Goal: Communication & Community: Ask a question

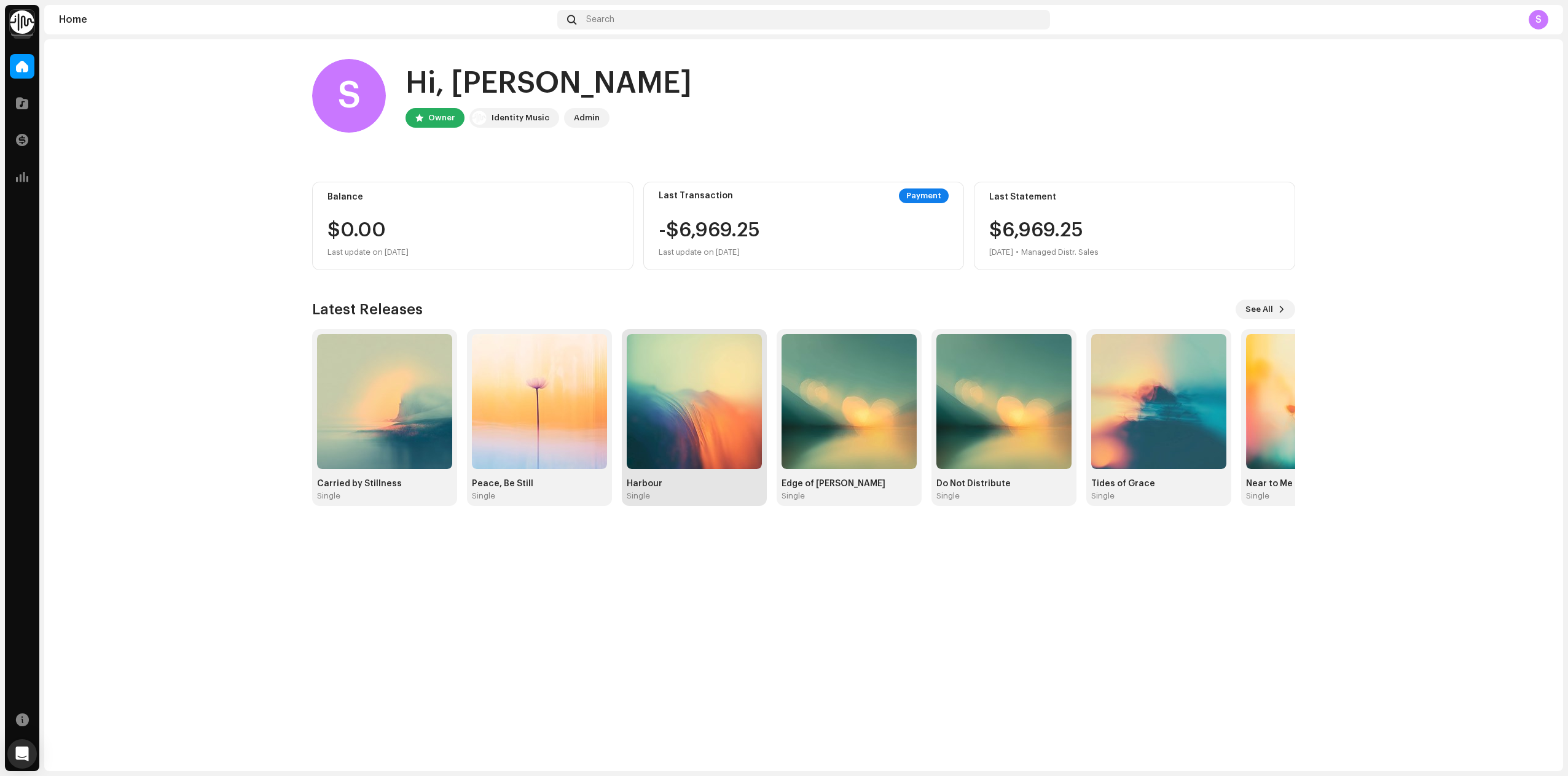
drag, startPoint x: 637, startPoint y: 492, endPoint x: 662, endPoint y: 484, distance: 26.2
click at [662, 484] on div "Harbour" at bounding box center [694, 484] width 135 height 10
click at [647, 489] on div "Harbour Single" at bounding box center [694, 490] width 135 height 22
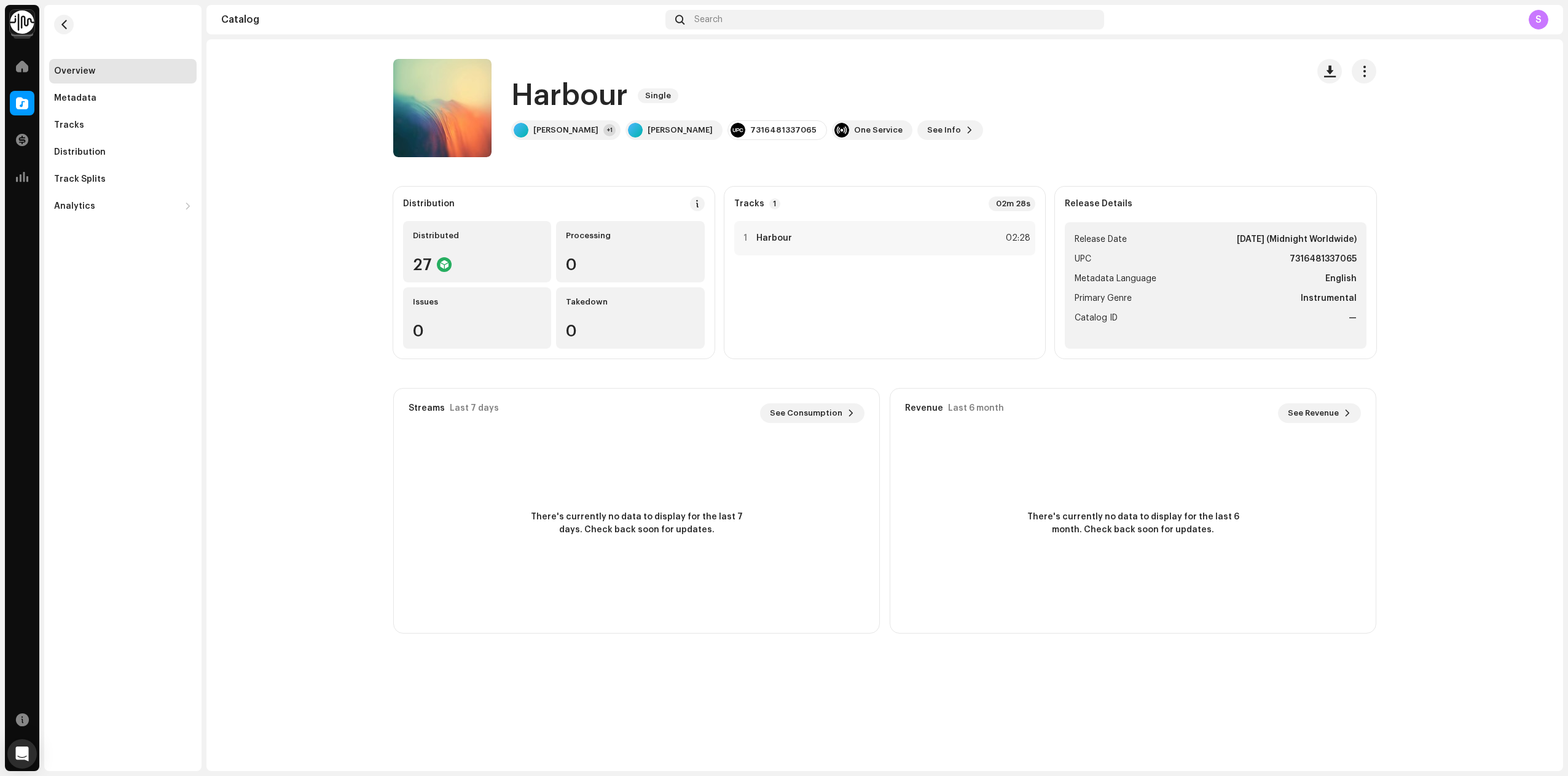
click at [759, 129] on div "7316481337065" at bounding box center [784, 129] width 67 height 10
click at [755, 129] on div "7316481337065" at bounding box center [784, 129] width 67 height 10
copy div "7316481337065"
click at [58, 125] on div "Tracks" at bounding box center [69, 125] width 30 height 10
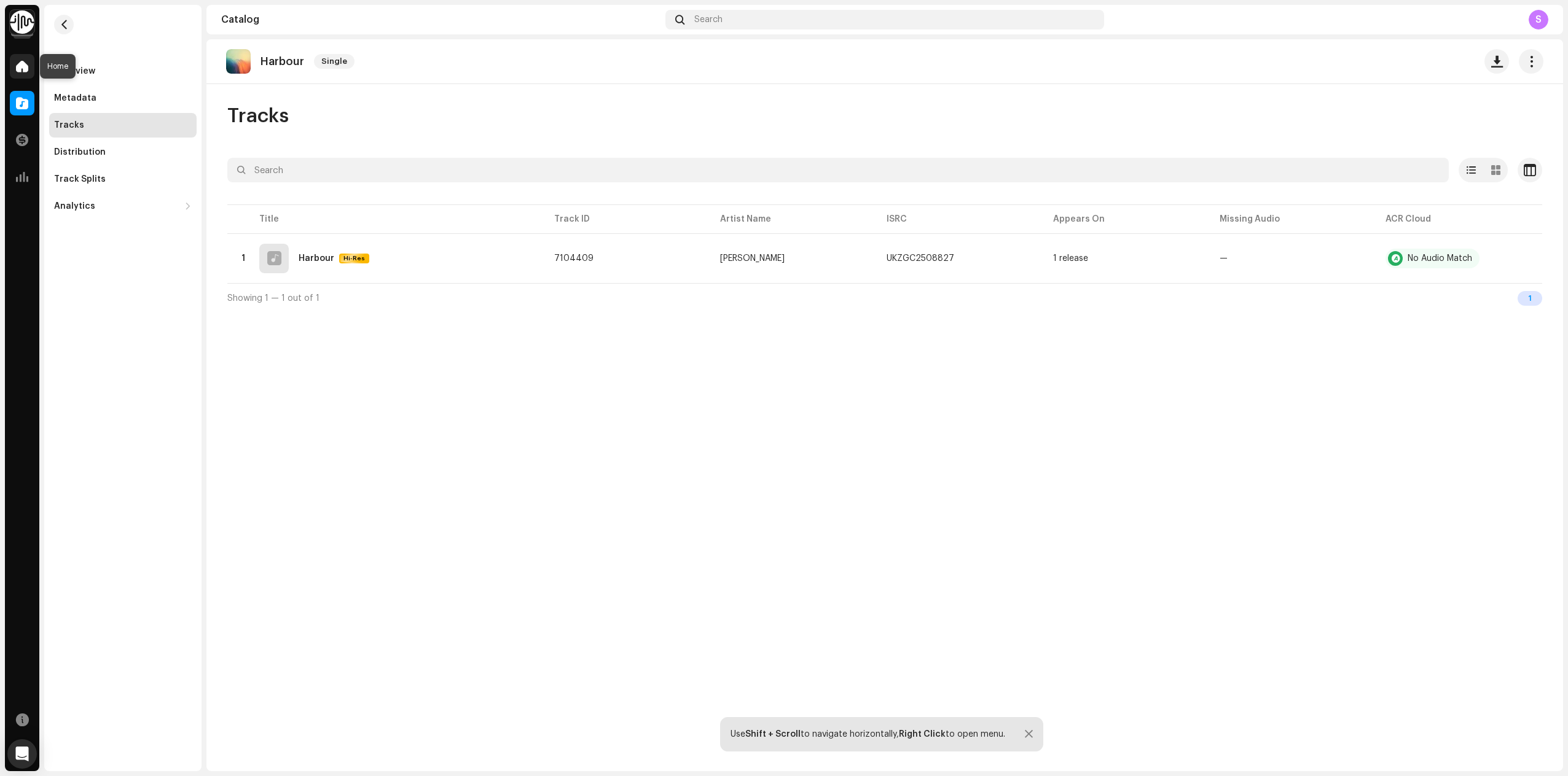
click at [23, 62] on span at bounding box center [22, 66] width 13 height 10
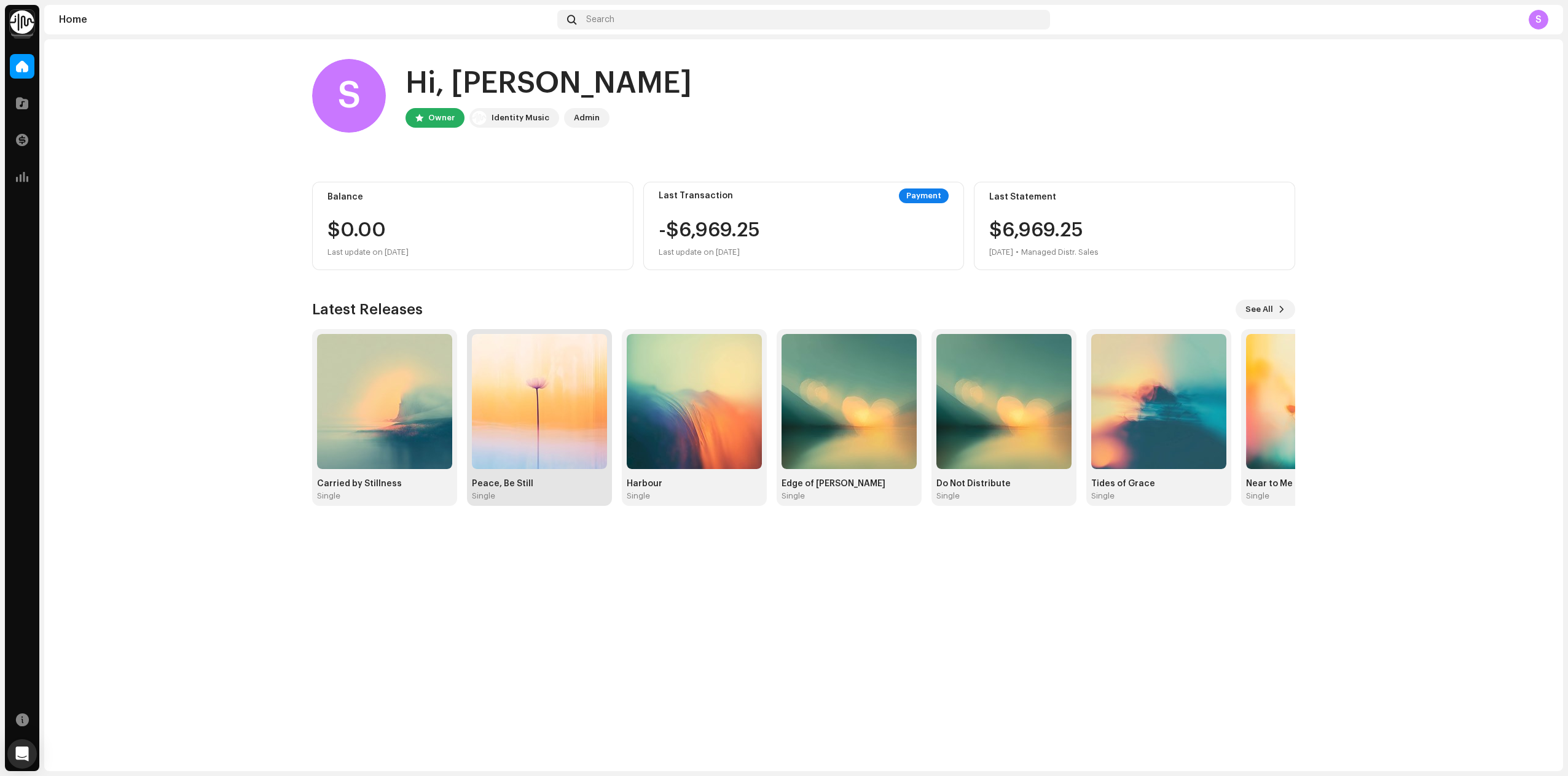
click at [506, 486] on div "Peace, Be Still" at bounding box center [539, 484] width 135 height 10
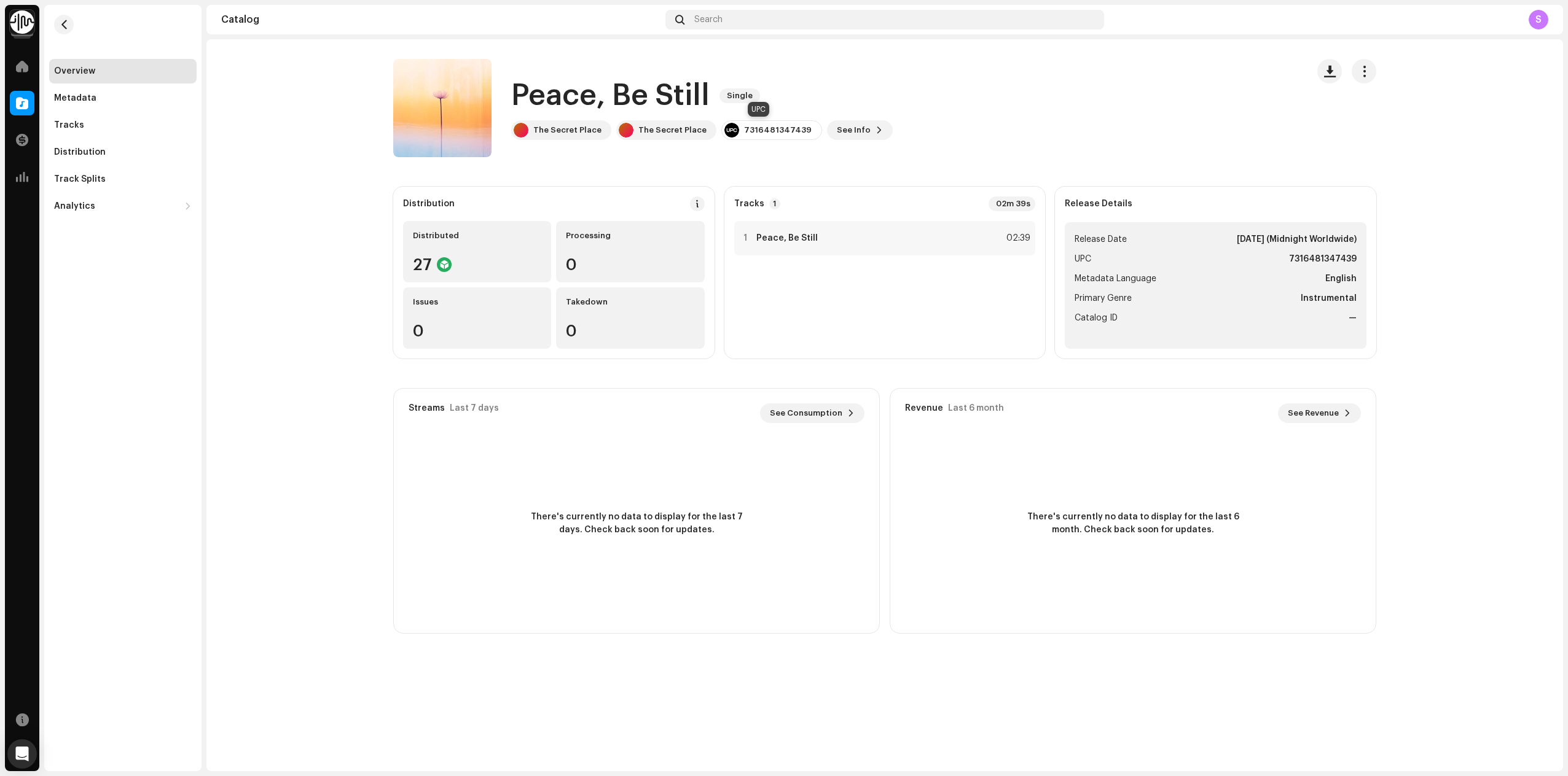
click at [747, 132] on div "7316481347439" at bounding box center [777, 129] width 67 height 10
copy div "7316481347439"
click at [23, 754] on icon "Open Intercom Messenger" at bounding box center [21, 755] width 14 height 16
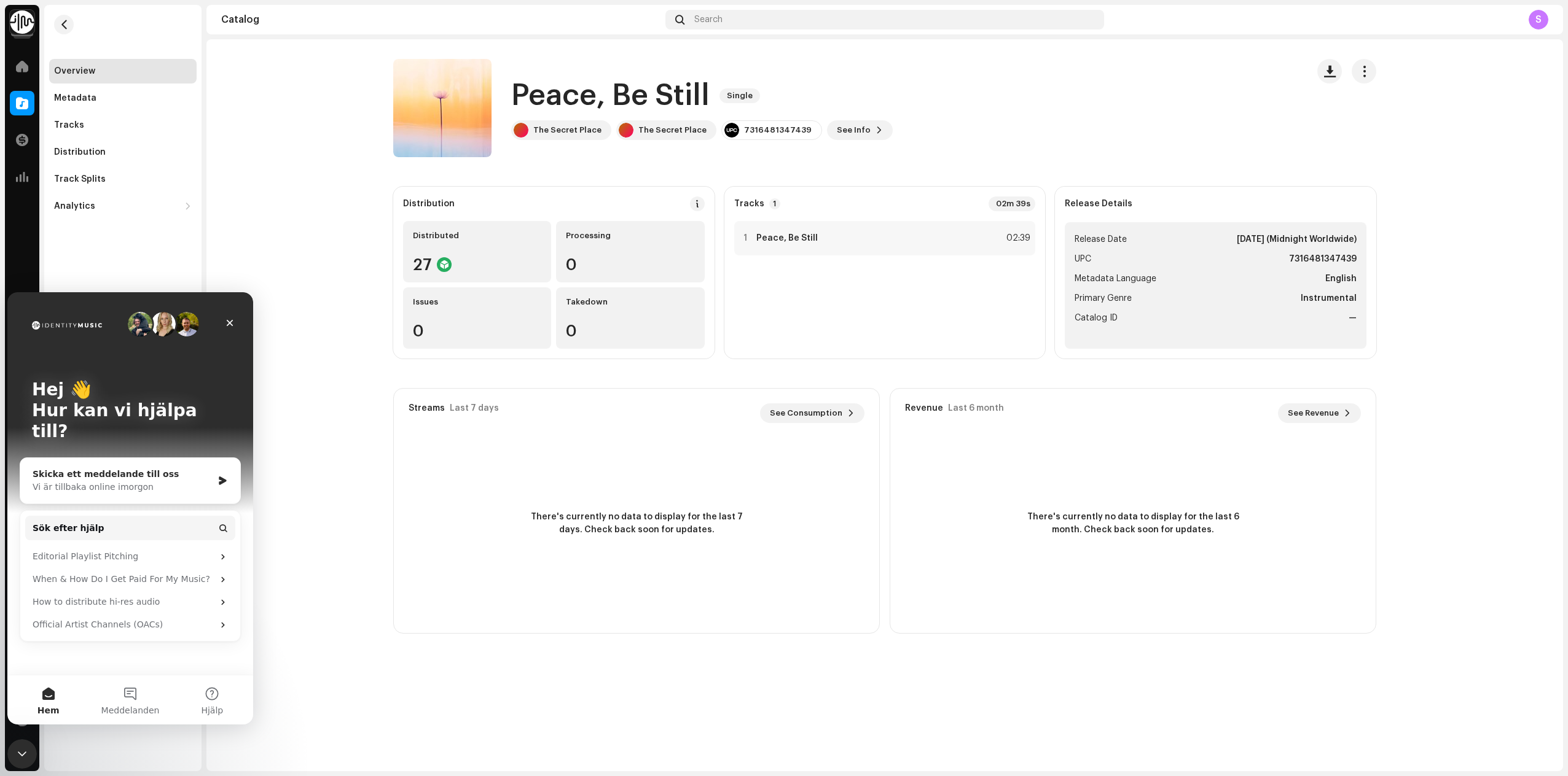
click at [132, 468] on div "Skicka ett meddelande till oss" at bounding box center [122, 474] width 180 height 13
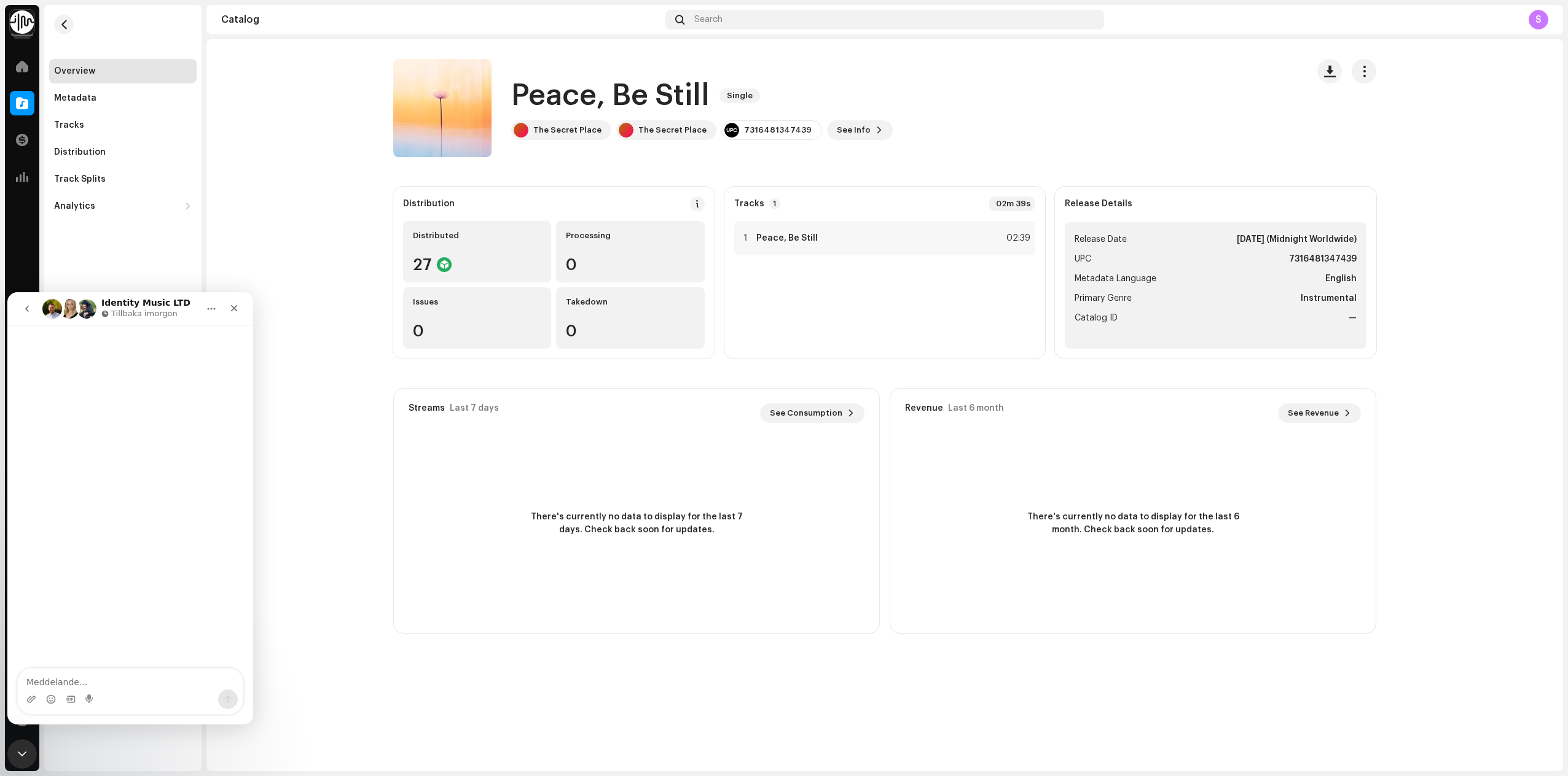
click at [100, 682] on textarea "Meddelande..." at bounding box center [130, 679] width 225 height 21
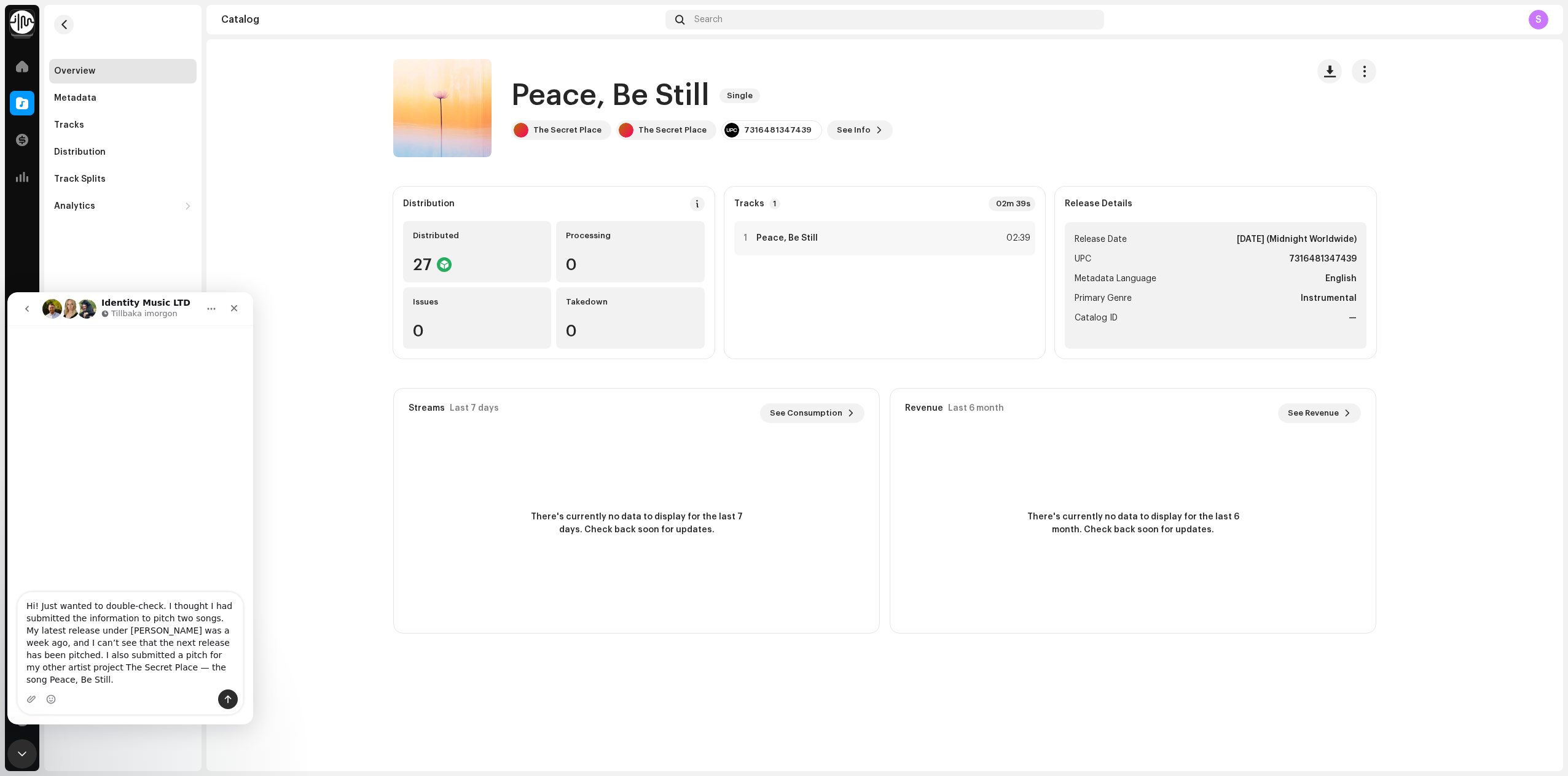
click at [34, 606] on textarea "Hi! Just wanted to double-check. I thought I had submitted the information to p…" at bounding box center [130, 641] width 225 height 97
click at [110, 651] on textarea "Hey! Just wanted to double-check. I thought I had submitted the information to …" at bounding box center [130, 641] width 225 height 97
click at [51, 701] on icon "Emoji-väljare" at bounding box center [50, 701] width 2 height 1
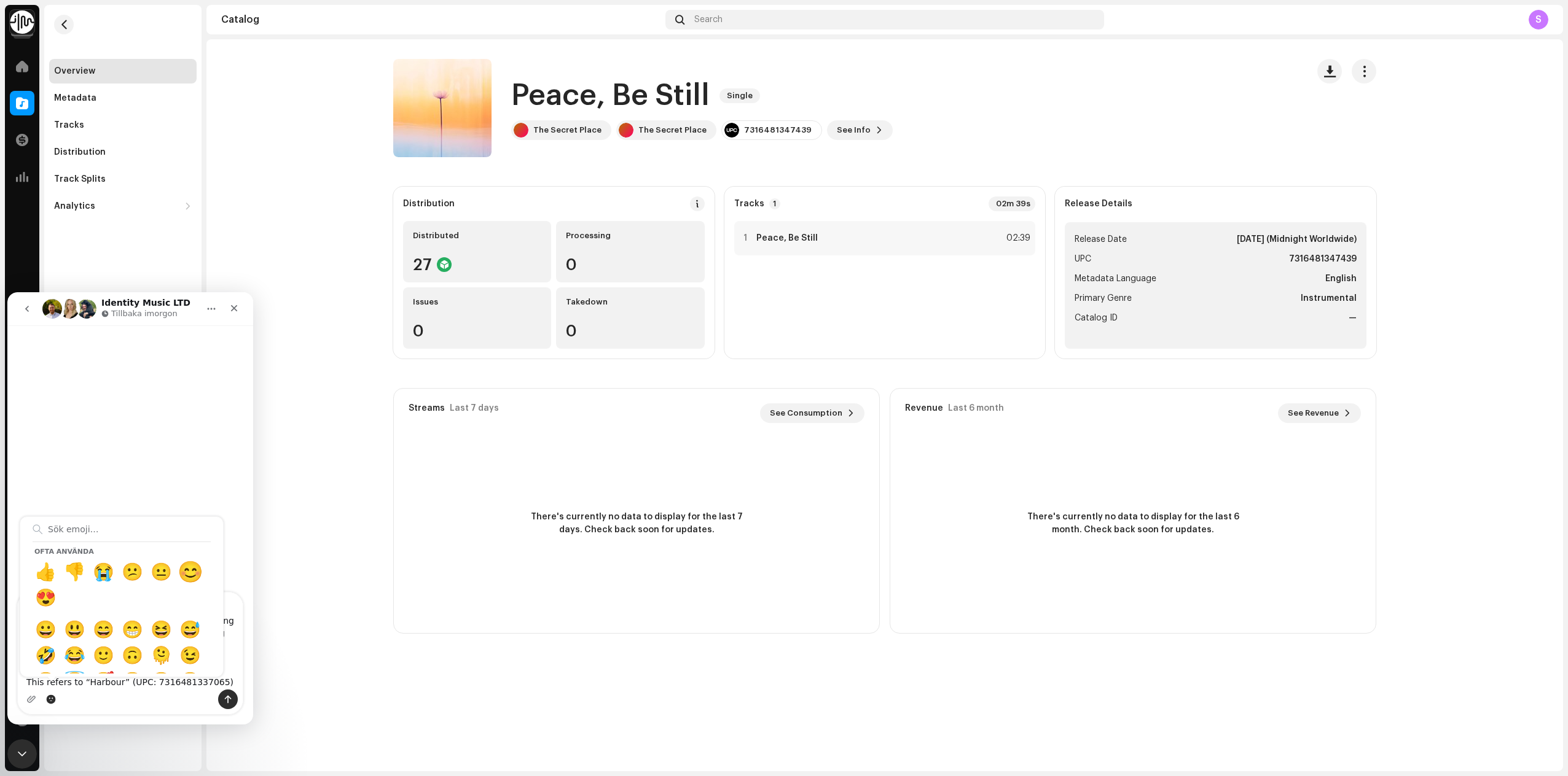
type textarea "Hey! Just wanted to double-check. I thought I had submitted the information to …"
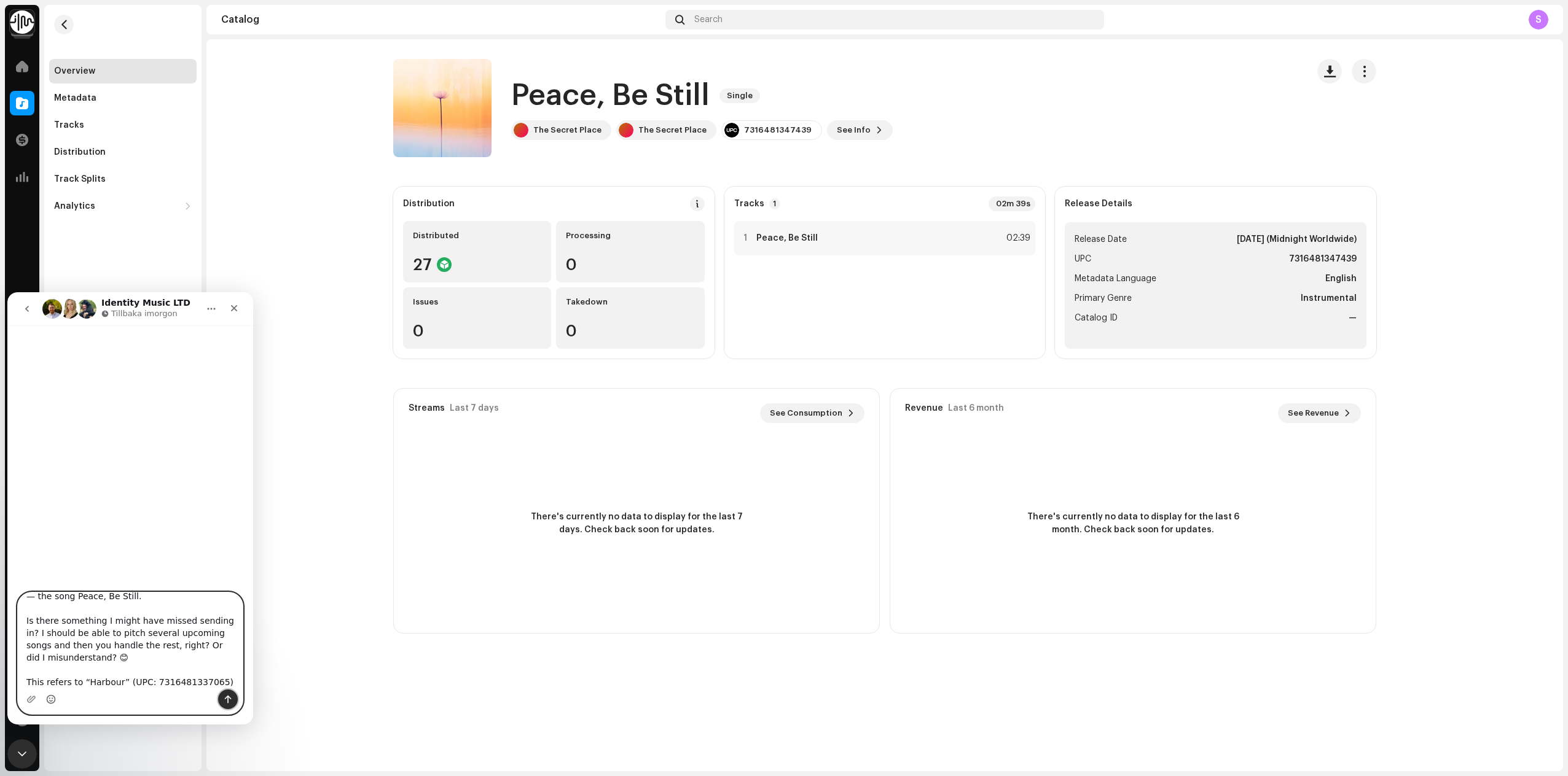
click at [226, 700] on icon "Skriv ett meddelande…" at bounding box center [227, 699] width 10 height 10
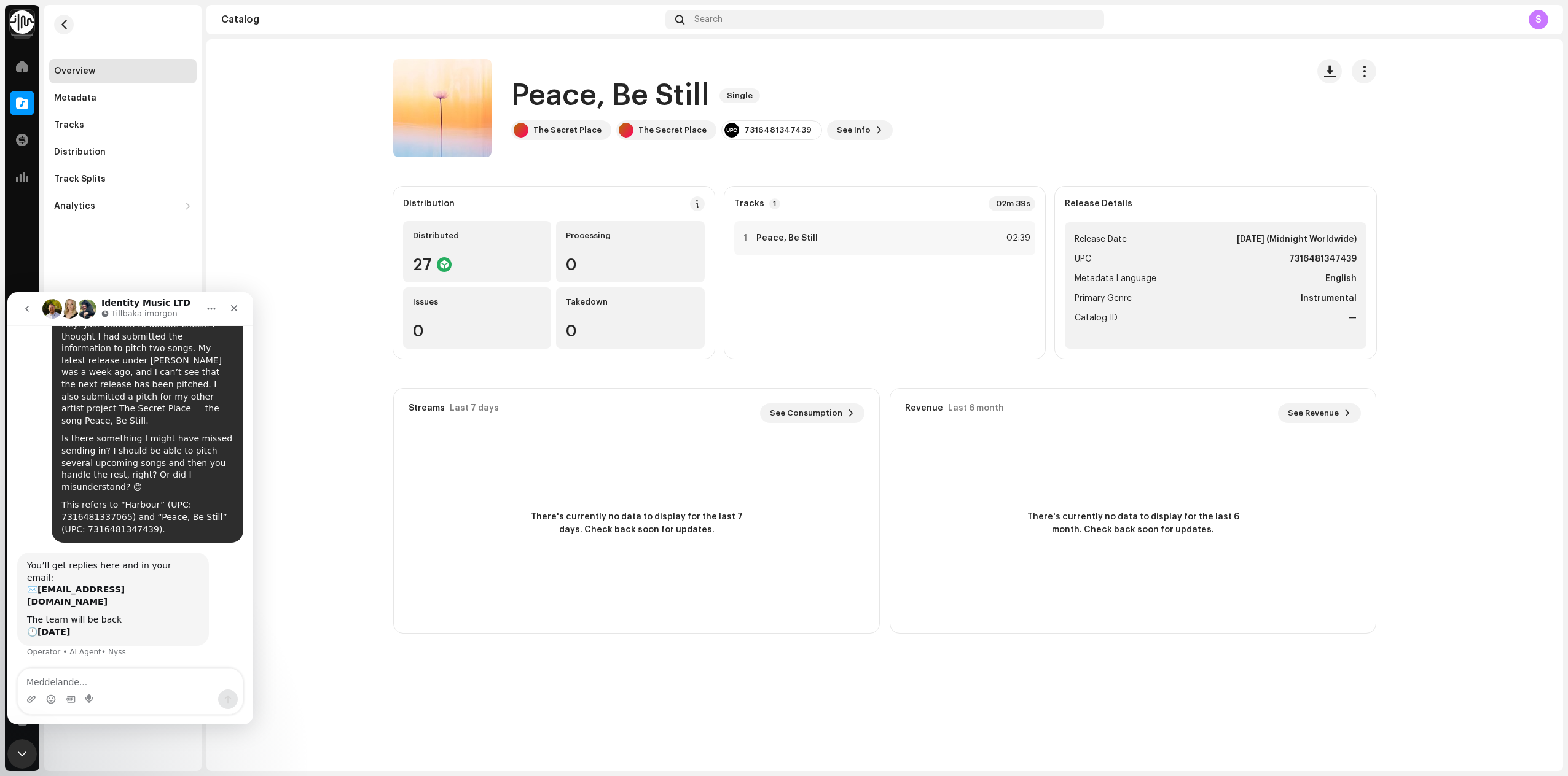
scroll to position [30, 0]
click at [30, 309] on icon "go back" at bounding box center [27, 308] width 10 height 10
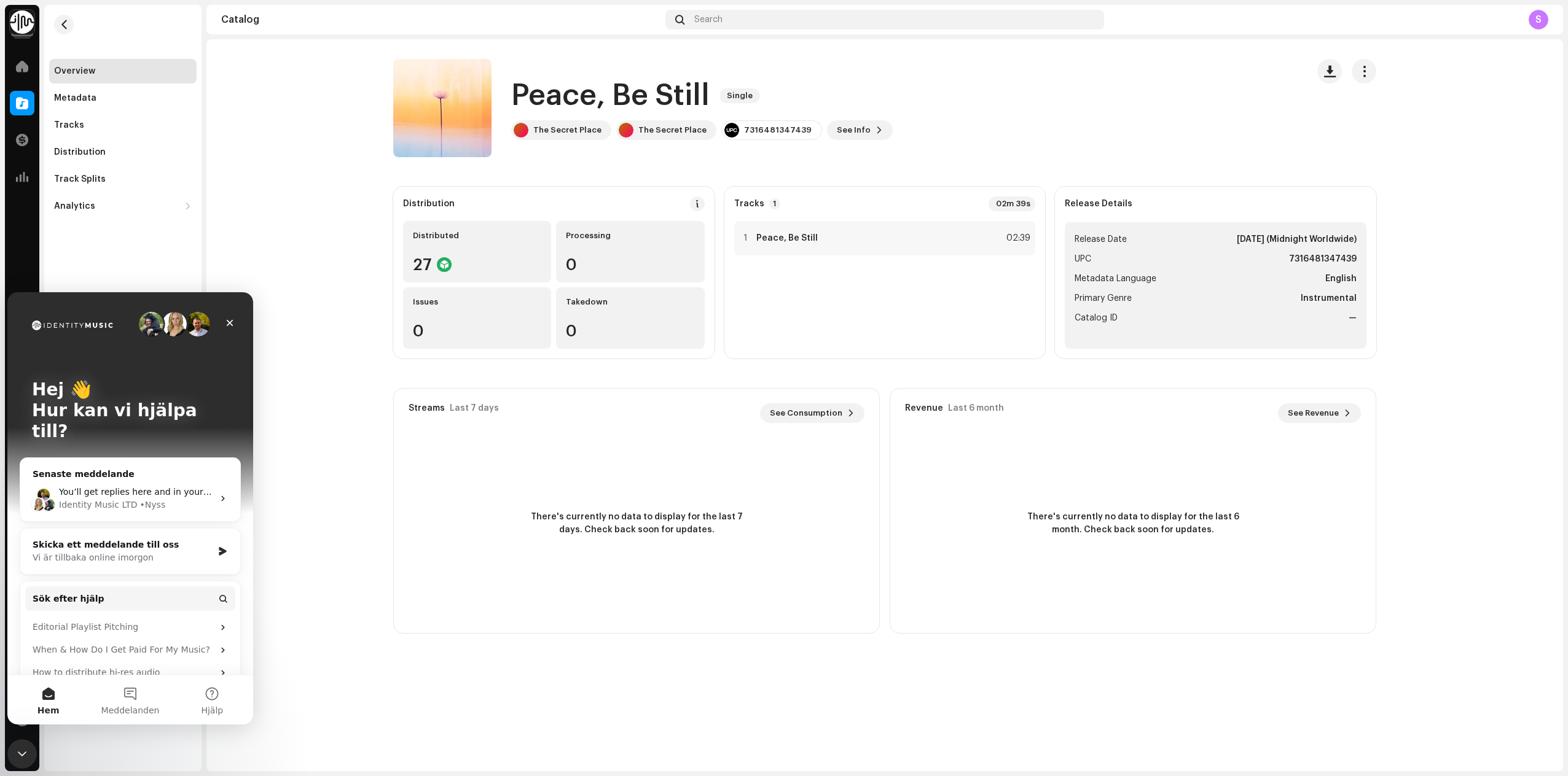
scroll to position [0, 0]
click at [228, 320] on icon "Stäng" at bounding box center [229, 323] width 10 height 10
